Goal: Find specific page/section: Find specific page/section

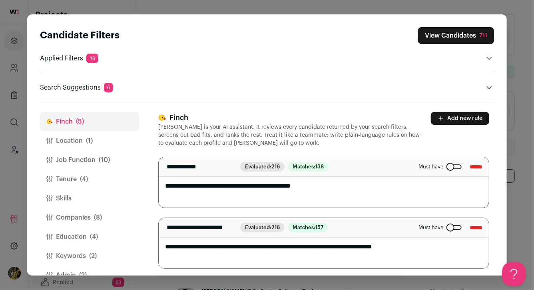
click at [114, 157] on button "Job Function (10)" at bounding box center [89, 159] width 99 height 19
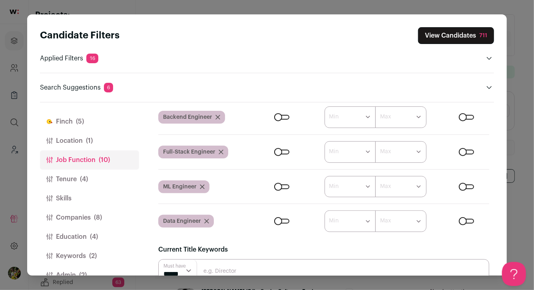
scroll to position [103, 0]
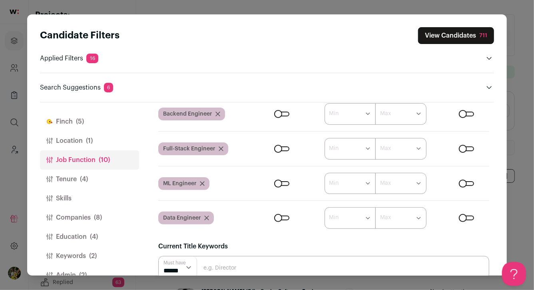
click at [205, 217] on icon "Close modal via background" at bounding box center [207, 218] width 4 height 4
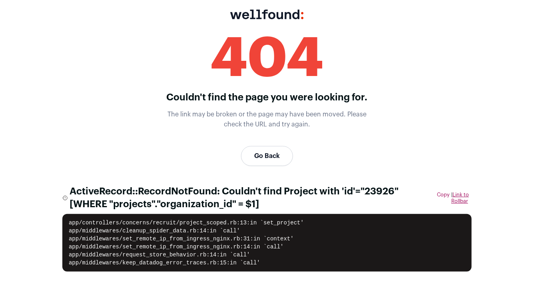
scroll to position [0, 0]
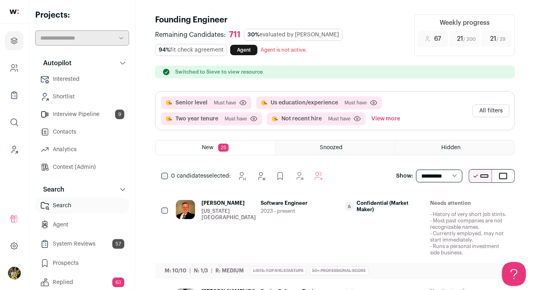
click at [497, 113] on button "All filters" at bounding box center [490, 110] width 37 height 13
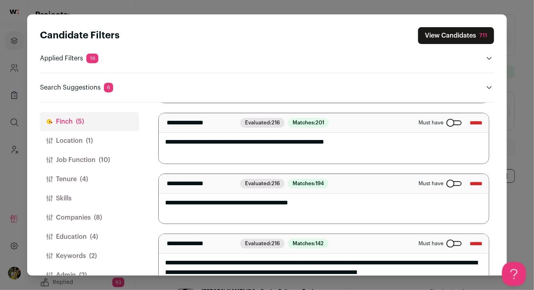
scroll to position [184, 0]
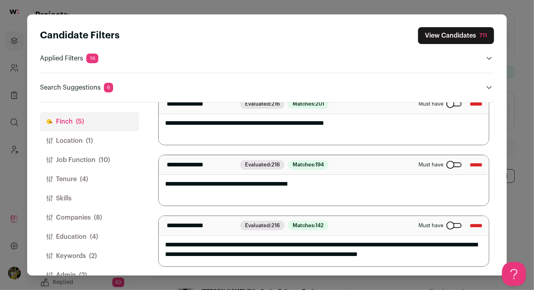
click at [100, 161] on span "(10)" at bounding box center [104, 160] width 11 height 10
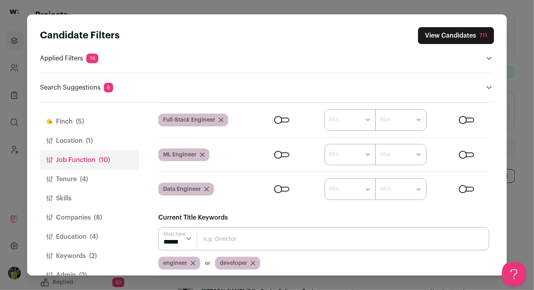
scroll to position [123, 0]
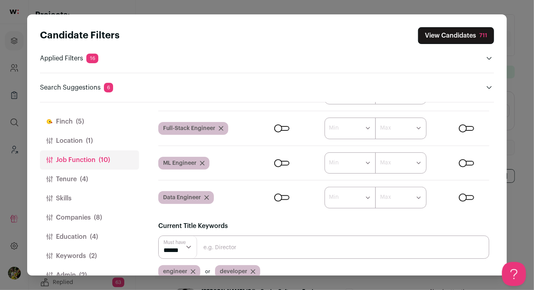
click at [206, 195] on icon "Close modal via background" at bounding box center [206, 197] width 5 height 5
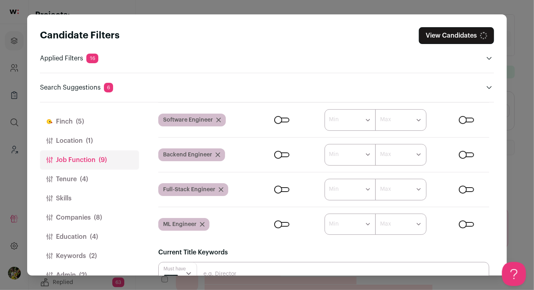
scroll to position [61, 0]
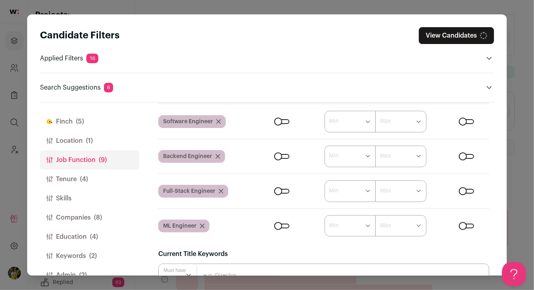
click at [201, 224] on icon "Close modal via background" at bounding box center [202, 225] width 5 height 5
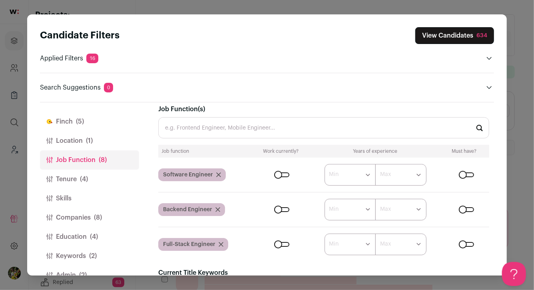
scroll to position [0, 0]
